Goal: Task Accomplishment & Management: Manage account settings

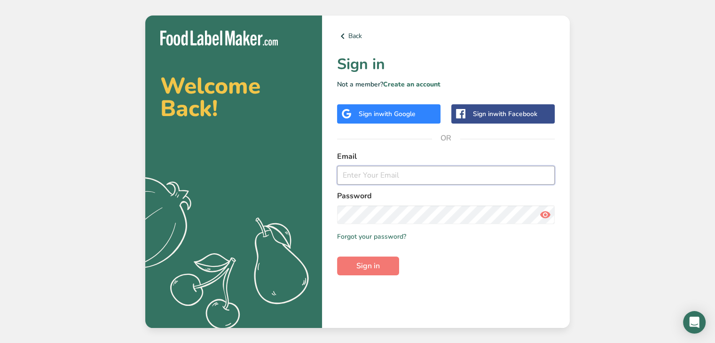
click at [401, 172] on input "email" at bounding box center [446, 175] width 218 height 19
type input "[PERSON_NAME][EMAIL_ADDRESS][DOMAIN_NAME]"
click at [337, 257] on button "Sign in" at bounding box center [368, 266] width 62 height 19
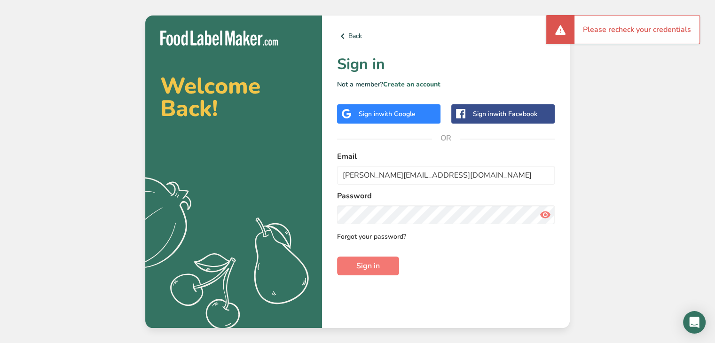
click at [368, 235] on link "Forgot your password?" at bounding box center [371, 237] width 69 height 10
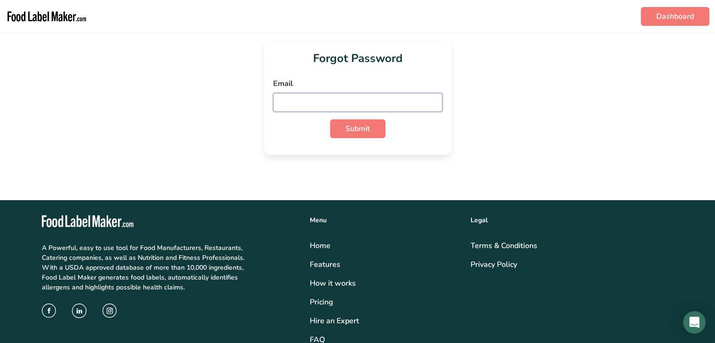
click at [326, 102] on input "email" at bounding box center [357, 102] width 169 height 19
type input "[PERSON_NAME][EMAIL_ADDRESS][DOMAIN_NAME]"
click at [376, 126] on button "Submit" at bounding box center [357, 128] width 55 height 19
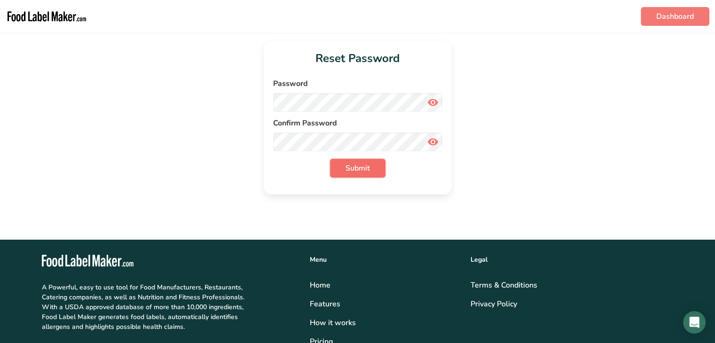
click at [361, 170] on span "Submit" at bounding box center [357, 168] width 24 height 11
